Goal: Use online tool/utility: Utilize a website feature to perform a specific function

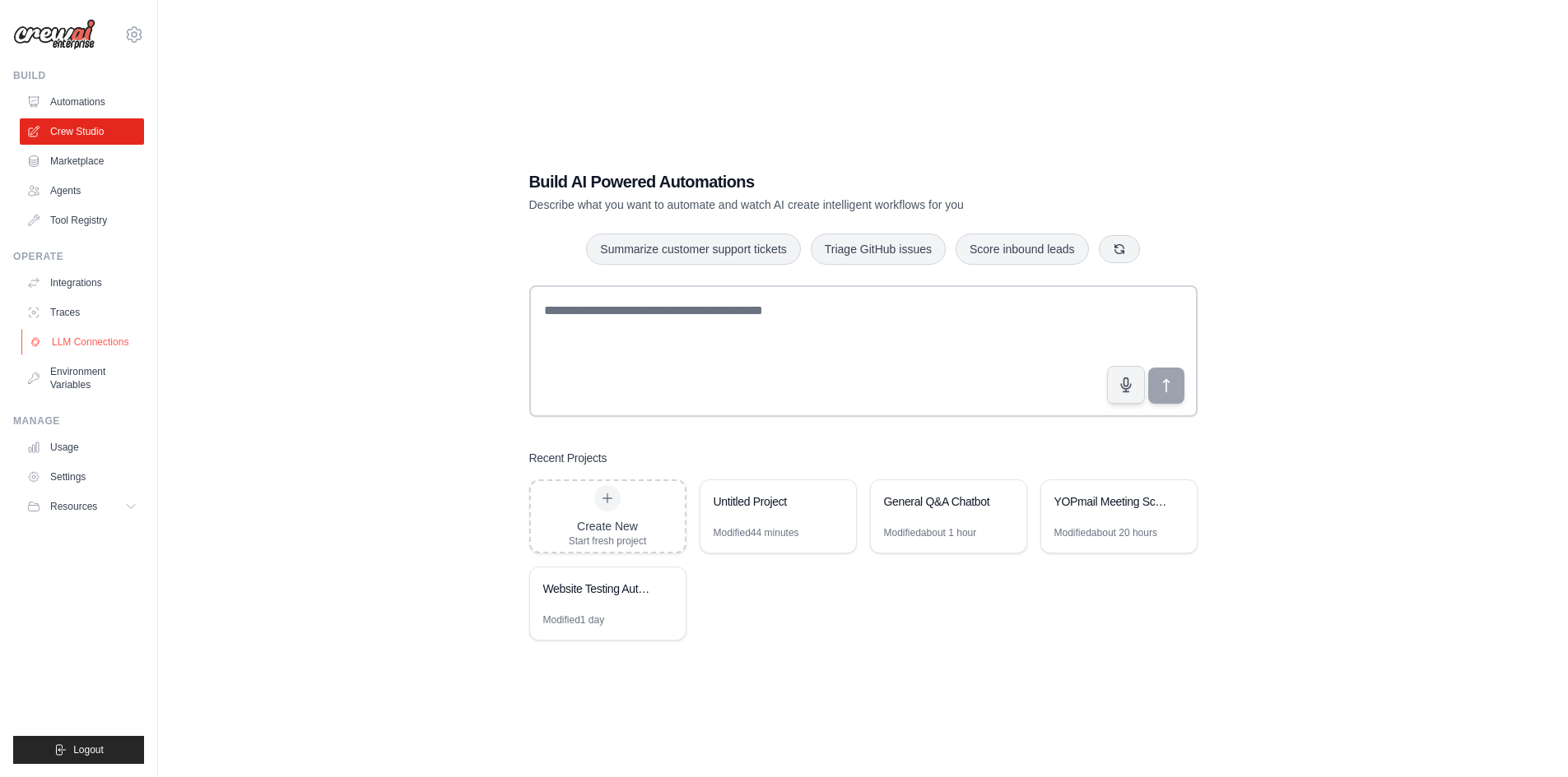
click at [86, 349] on link "LLM Connections" at bounding box center [83, 342] width 124 height 26
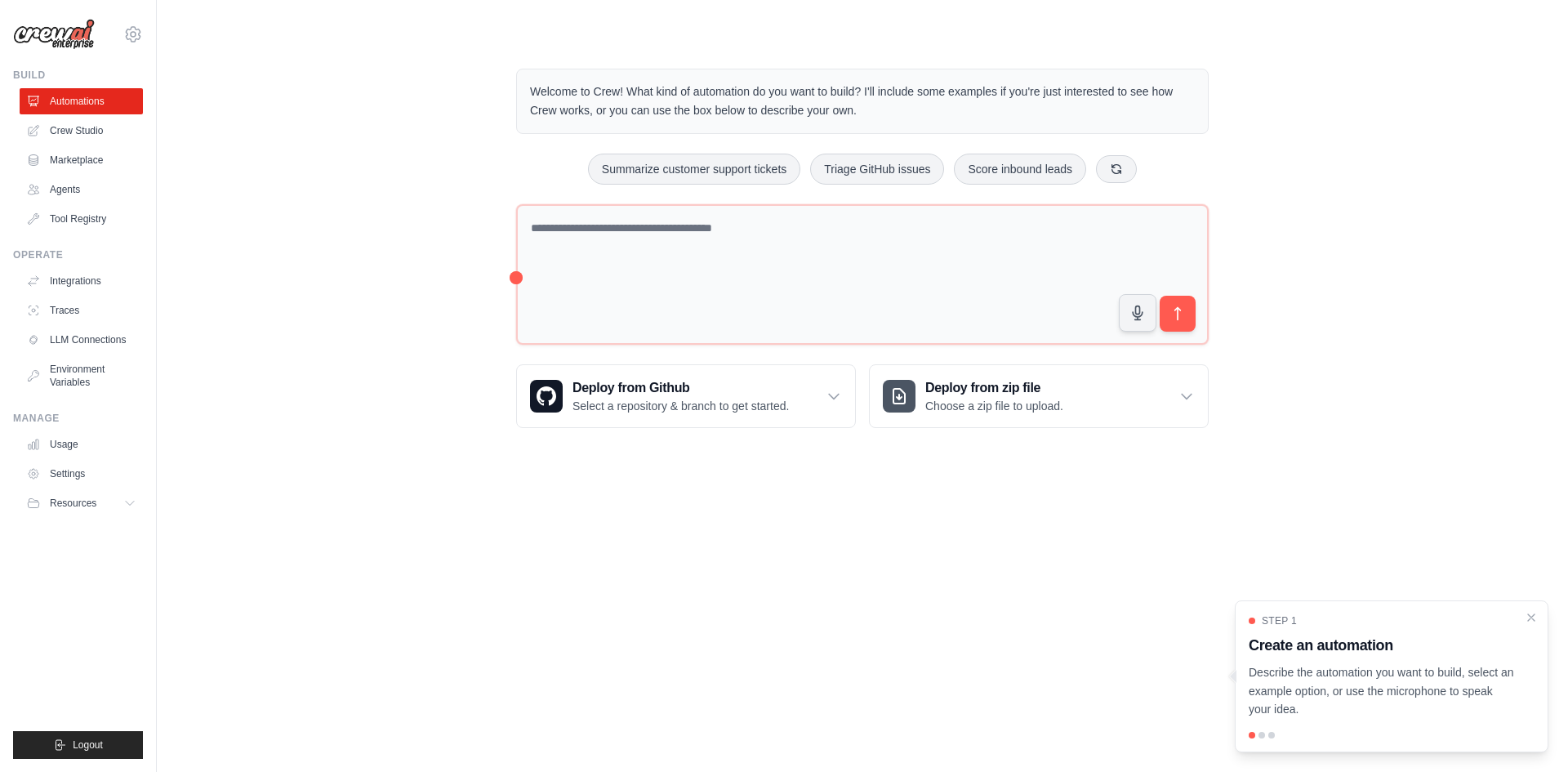
click at [1265, 734] on div at bounding box center [1392, 736] width 286 height 7
click at [1321, 693] on p "Describe the automation you want to build, select an example option, or use the…" at bounding box center [1382, 691] width 266 height 55
click at [1529, 618] on icon "Close walkthrough" at bounding box center [1531, 617] width 15 height 15
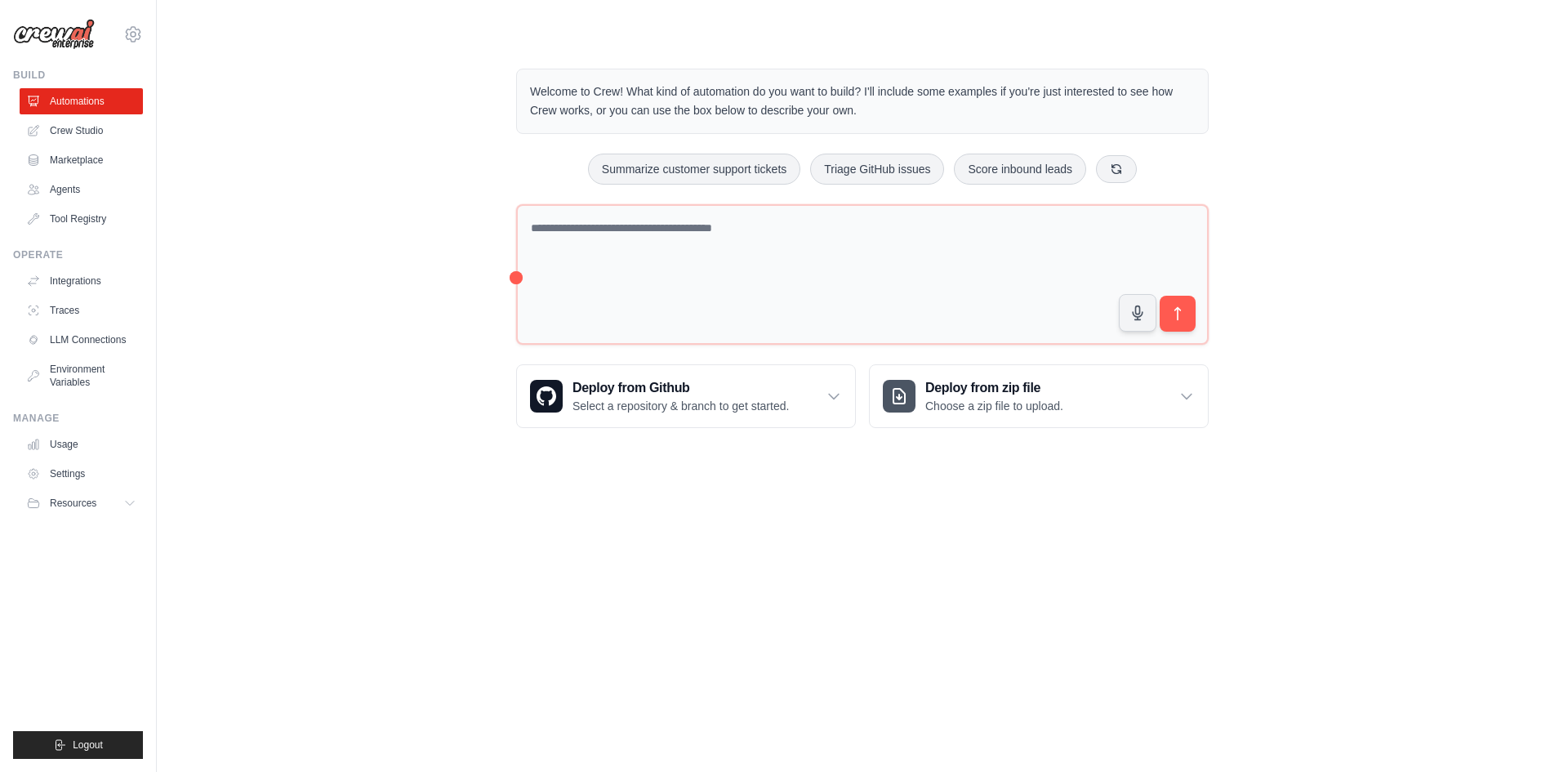
click at [1175, 606] on body "[EMAIL_ADDRESS][DOMAIN_NAME] Settings Build Automations Crew Studio" at bounding box center [784, 386] width 1568 height 772
click at [459, 320] on div "Welcome to Crew! What kind of automation do you want to build? I'll include som…" at bounding box center [862, 248] width 1359 height 412
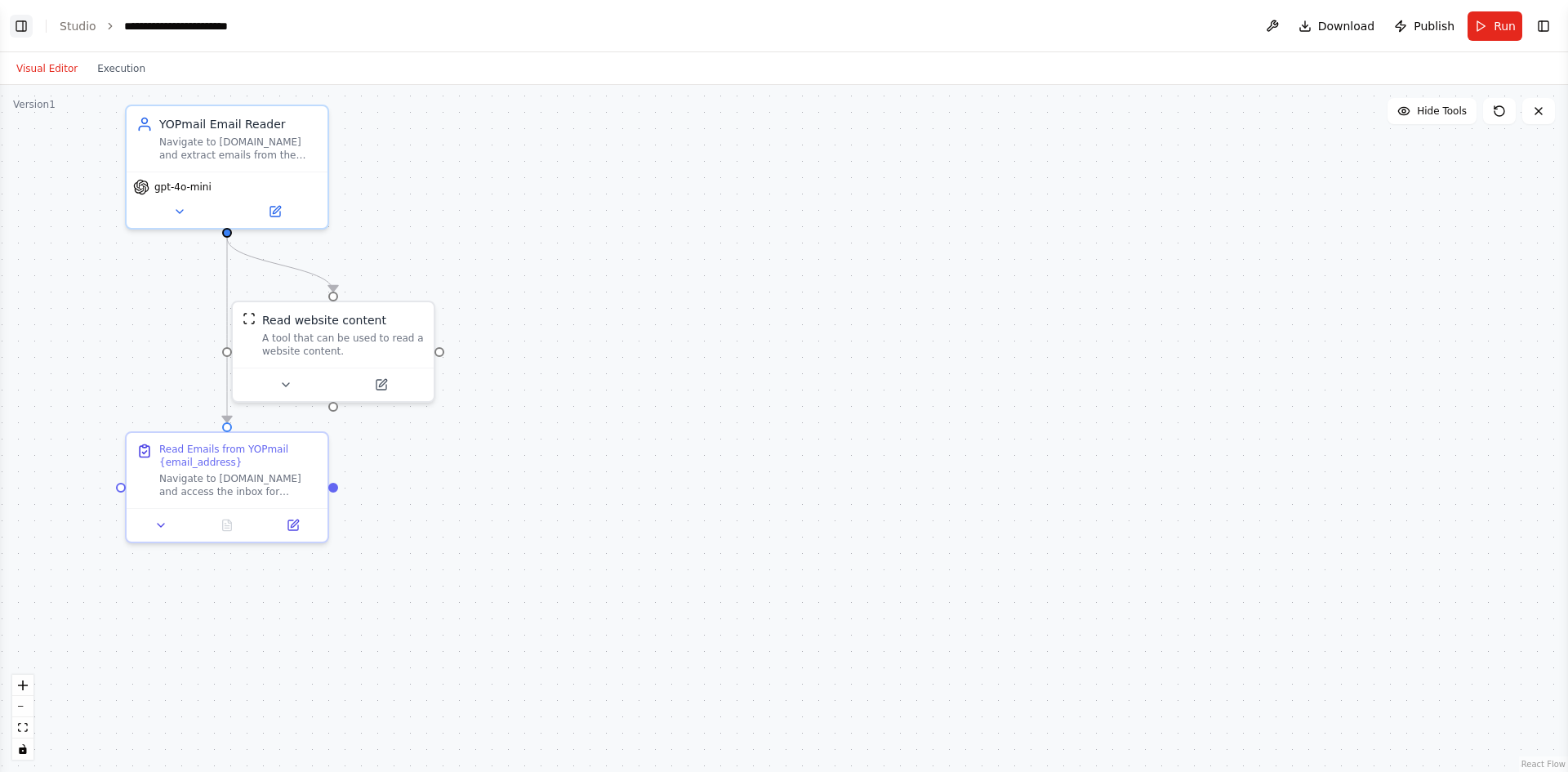
click at [24, 16] on button "Toggle Left Sidebar" at bounding box center [21, 26] width 23 height 23
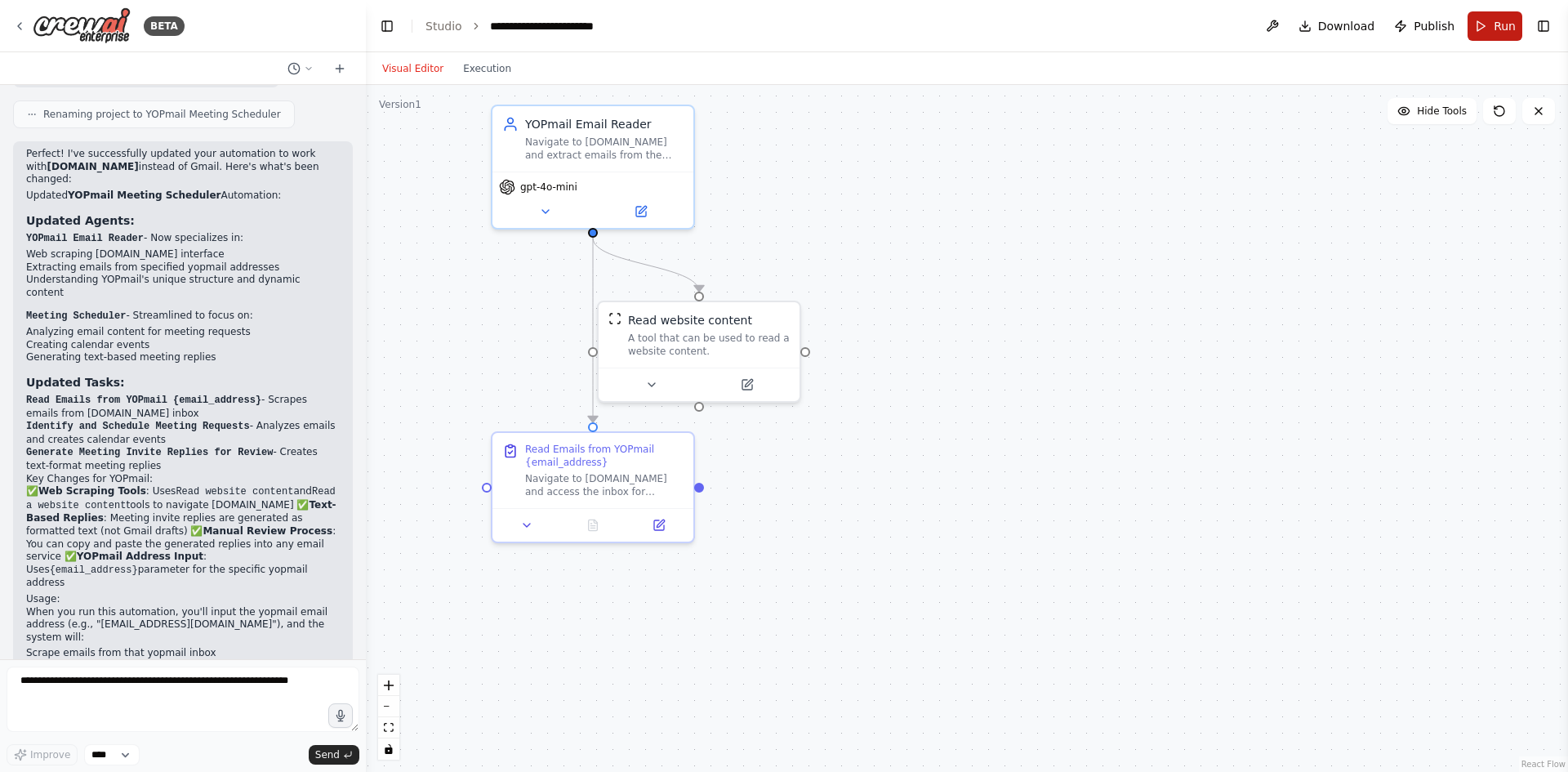
click at [1501, 34] on span "Run" at bounding box center [1505, 26] width 22 height 16
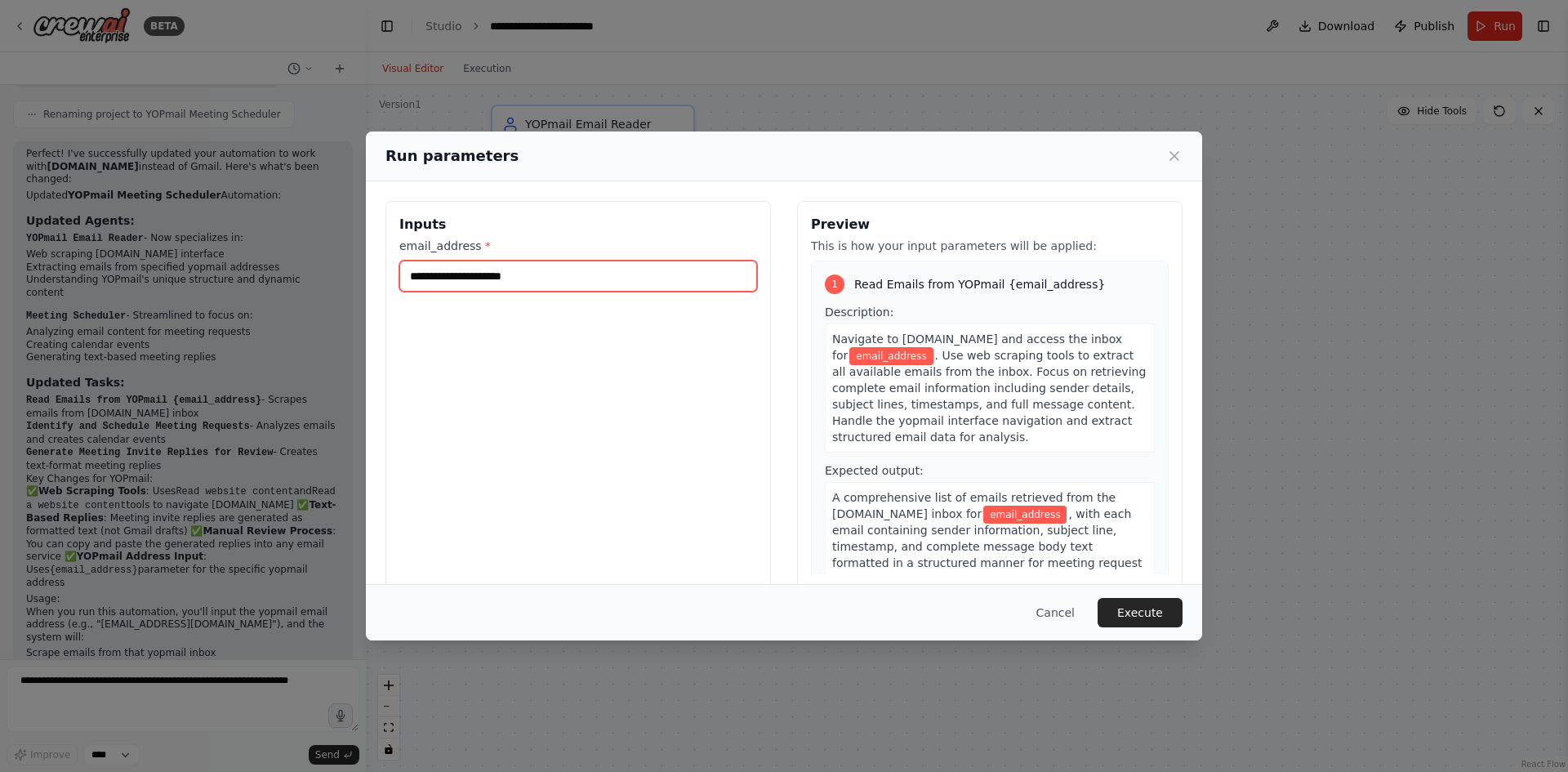
click at [476, 271] on input "email_address *" at bounding box center [578, 276] width 358 height 31
paste input "**********"
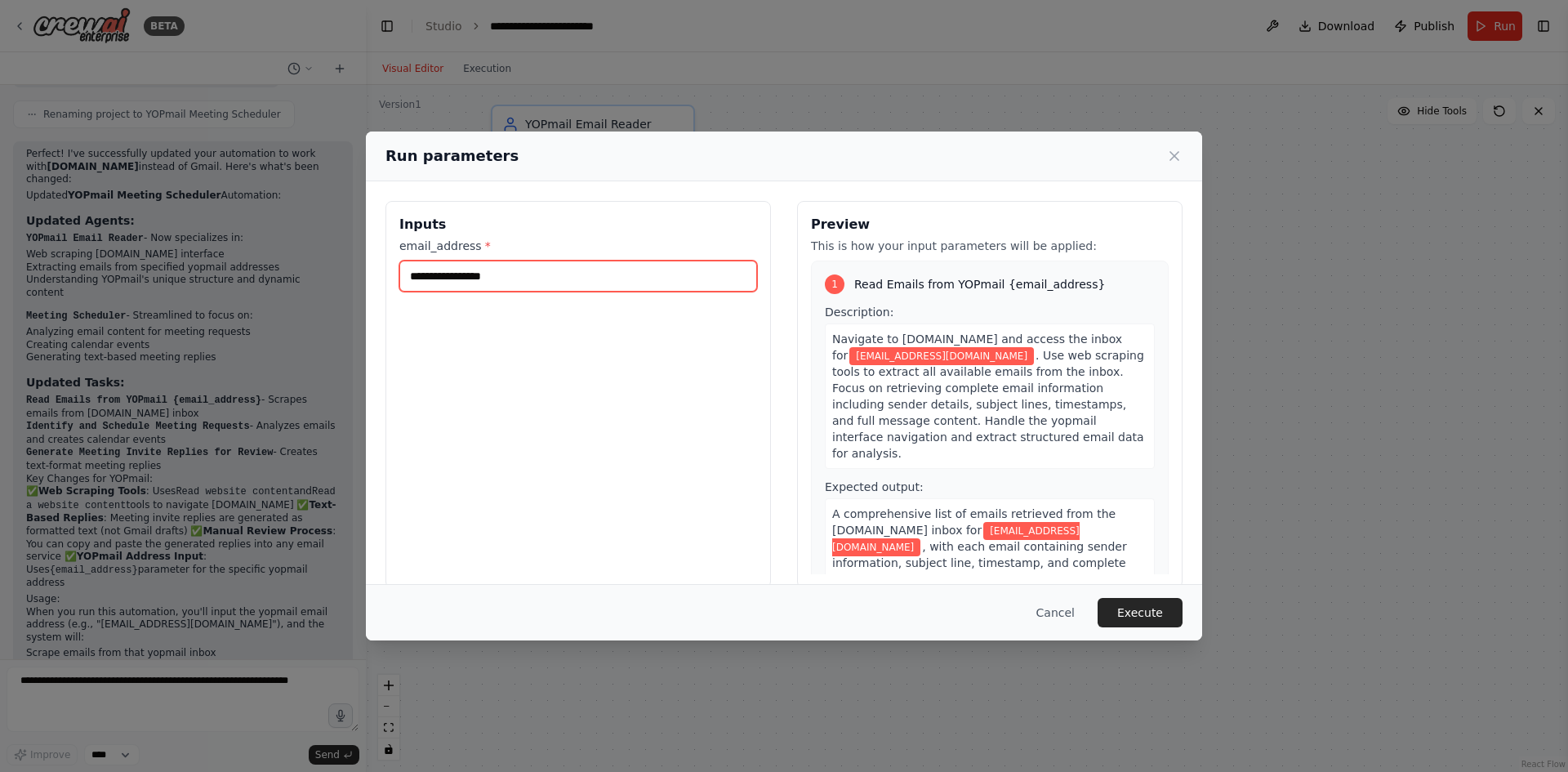
type input "**********"
click at [1144, 631] on div "Cancel Execute" at bounding box center [784, 612] width 836 height 56
click at [1145, 621] on button "Execute" at bounding box center [1140, 613] width 85 height 29
